Goal: Task Accomplishment & Management: Complete application form

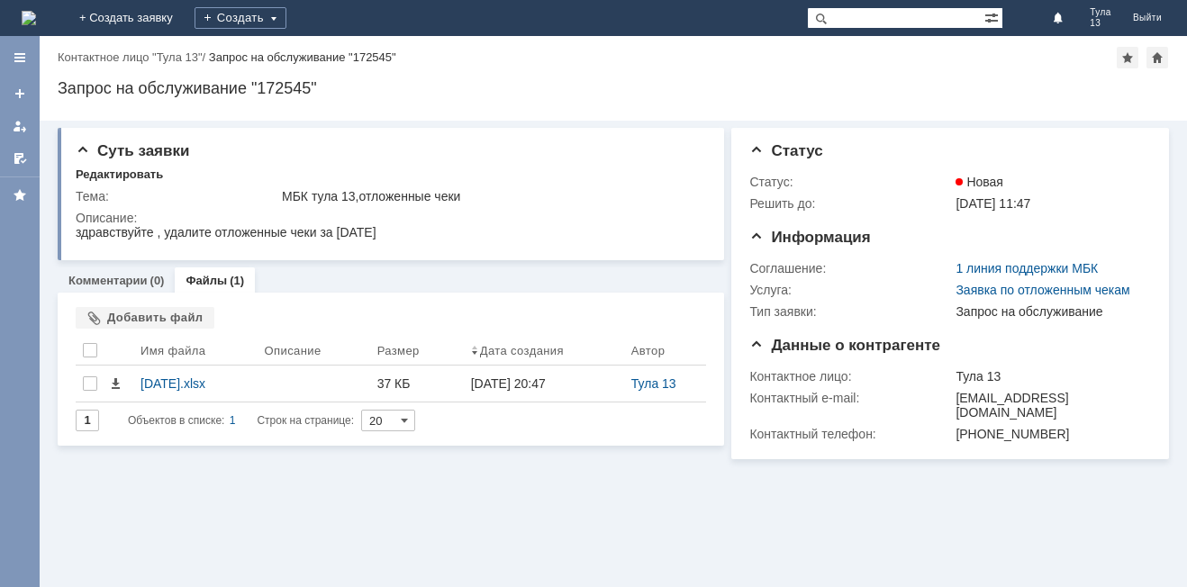
click at [36, 15] on img at bounding box center [29, 18] width 14 height 14
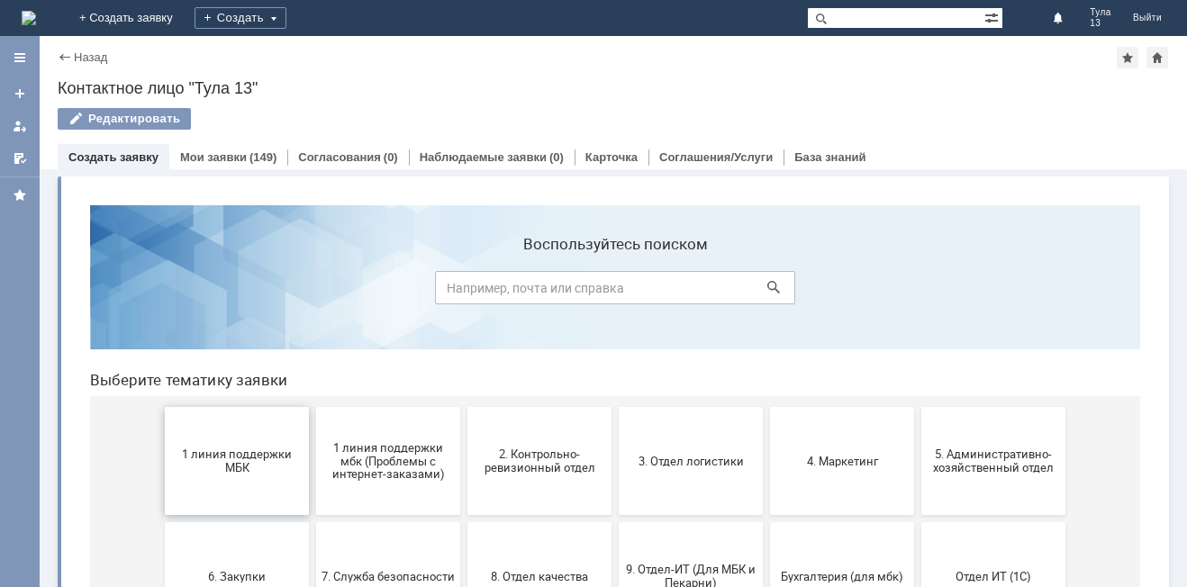
click at [178, 455] on span "1 линия поддержки МБК" at bounding box center [236, 460] width 133 height 27
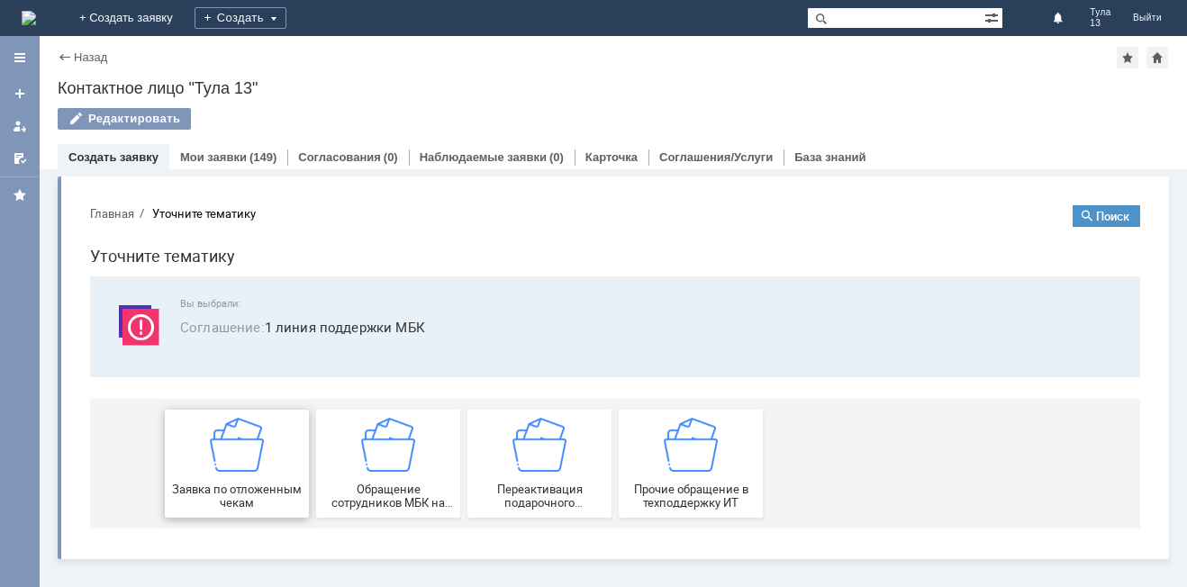
click at [197, 496] on span "Заявка по отложенным чекам" at bounding box center [236, 496] width 133 height 27
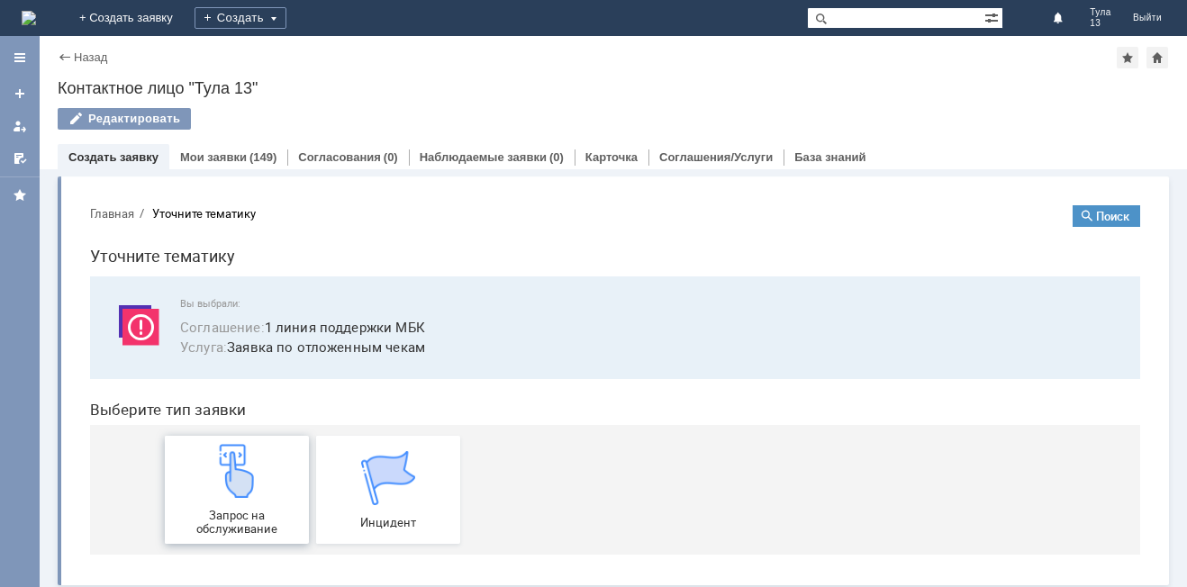
click at [193, 504] on div "Запрос на обслуживание" at bounding box center [236, 490] width 133 height 92
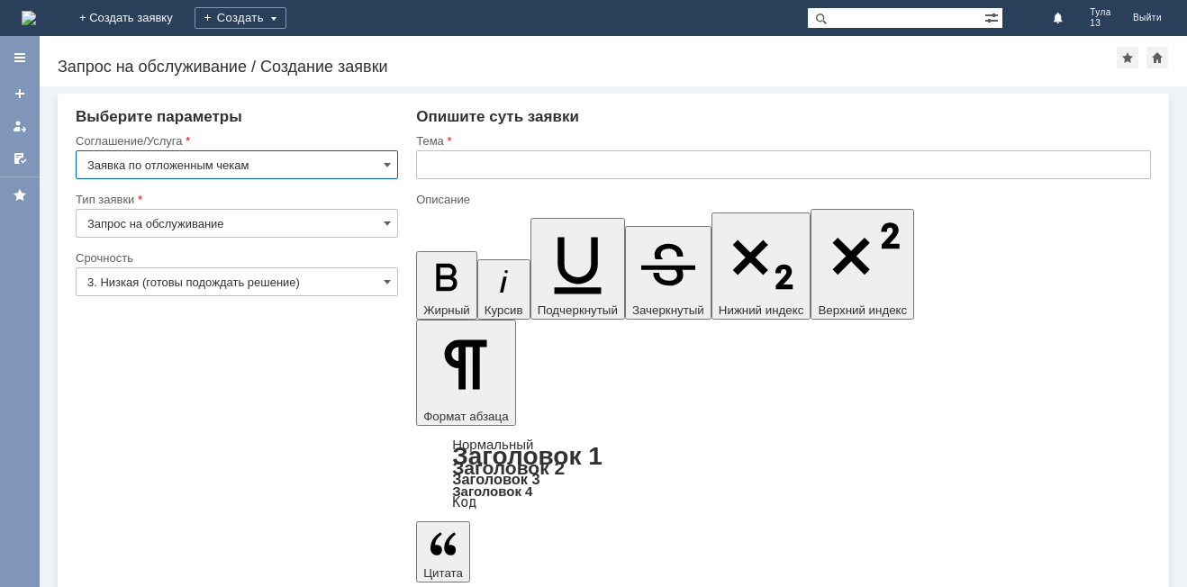
click at [456, 164] on input "text" at bounding box center [783, 164] width 735 height 29
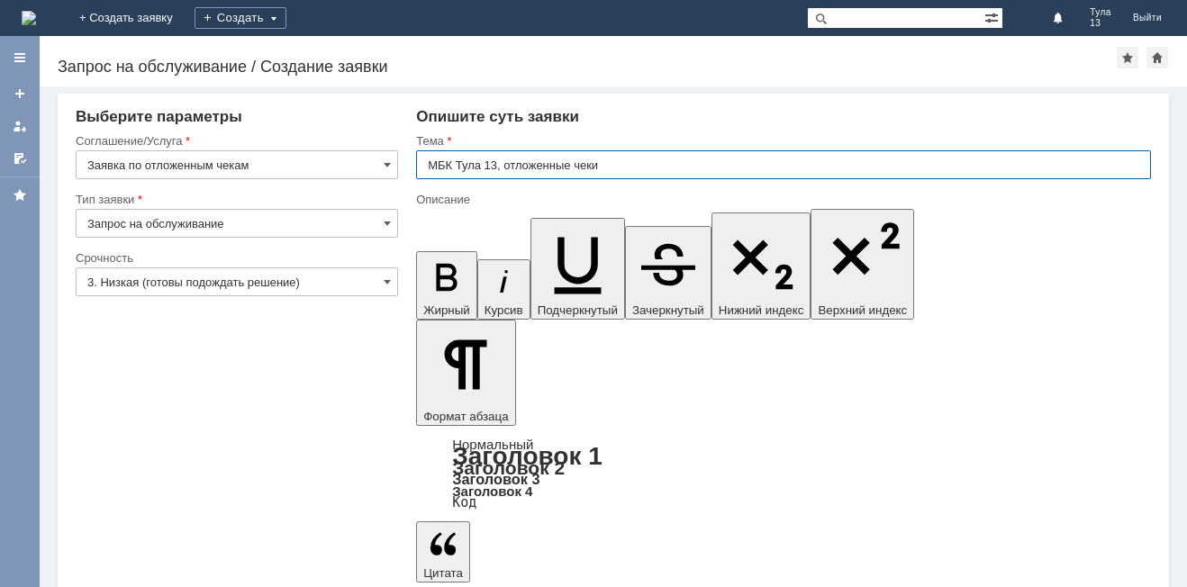
type input "МБК Тула 13, отложенные чеки"
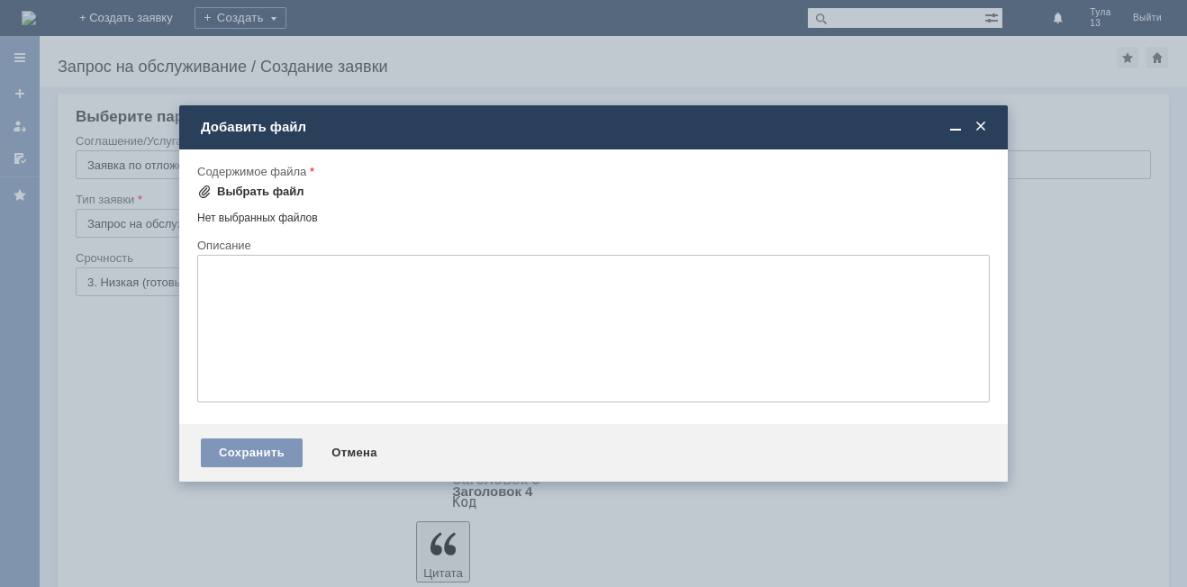
click at [237, 194] on div "Выбрать файл" at bounding box center [260, 192] width 87 height 14
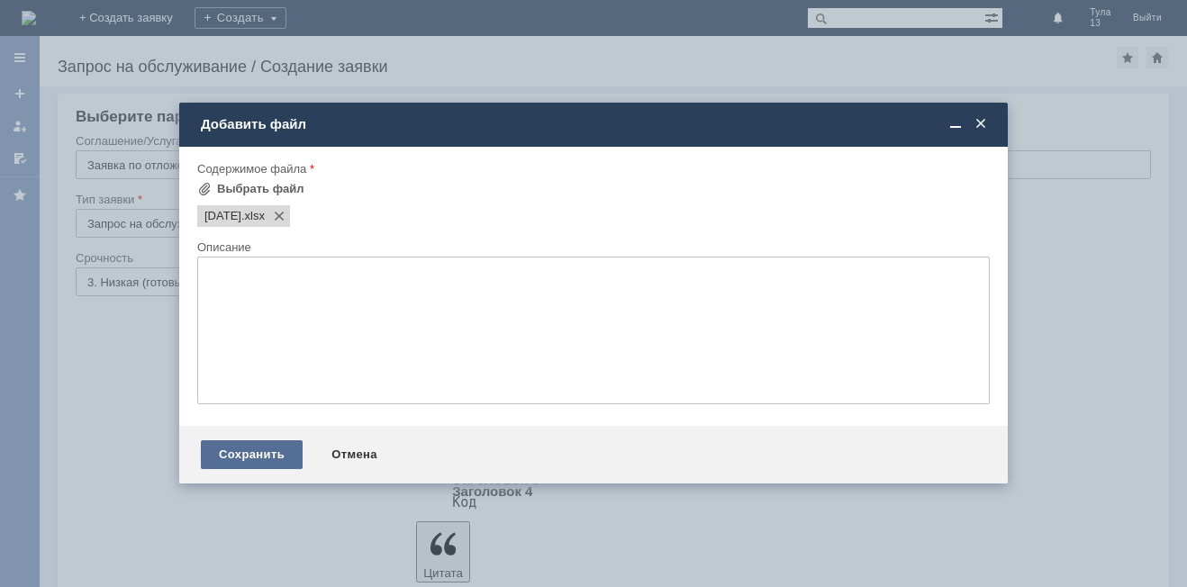
click at [267, 460] on div "Сохранить" at bounding box center [252, 454] width 102 height 29
